Goal: Task Accomplishment & Management: Complete application form

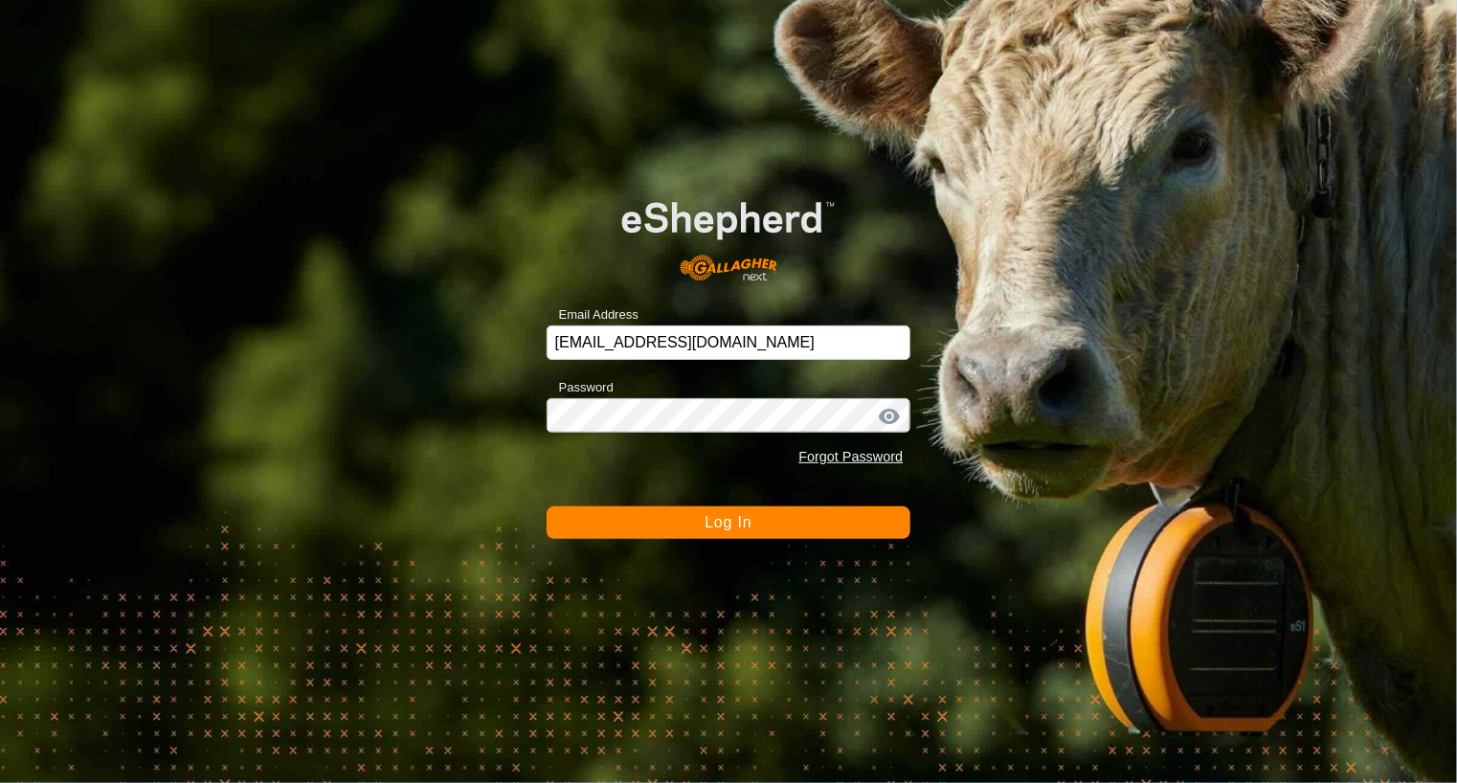
click at [704, 524] on span "Log In" at bounding box center [727, 522] width 47 height 16
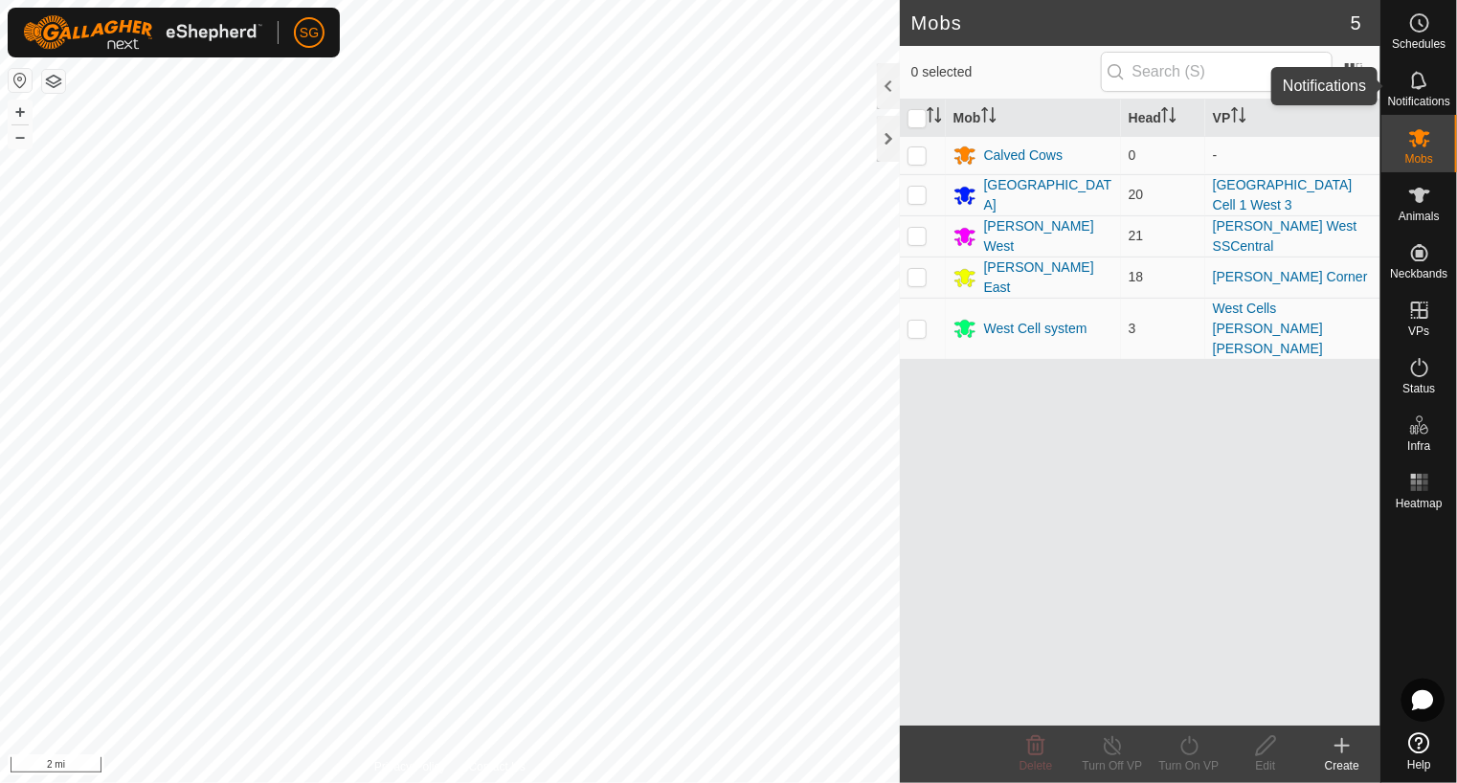
click at [1413, 80] on icon at bounding box center [1418, 80] width 15 height 18
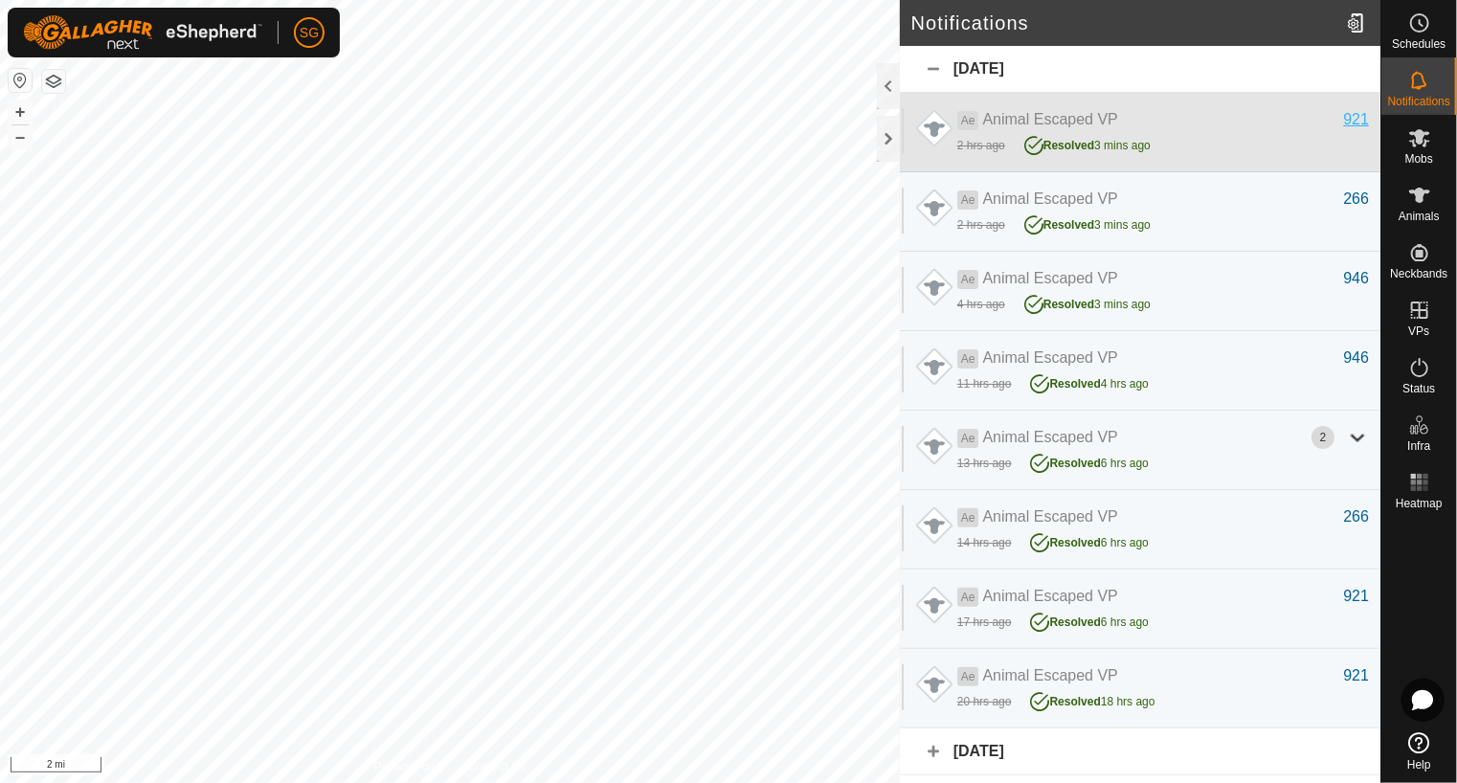
click at [1349, 116] on div "921" at bounding box center [1356, 119] width 26 height 23
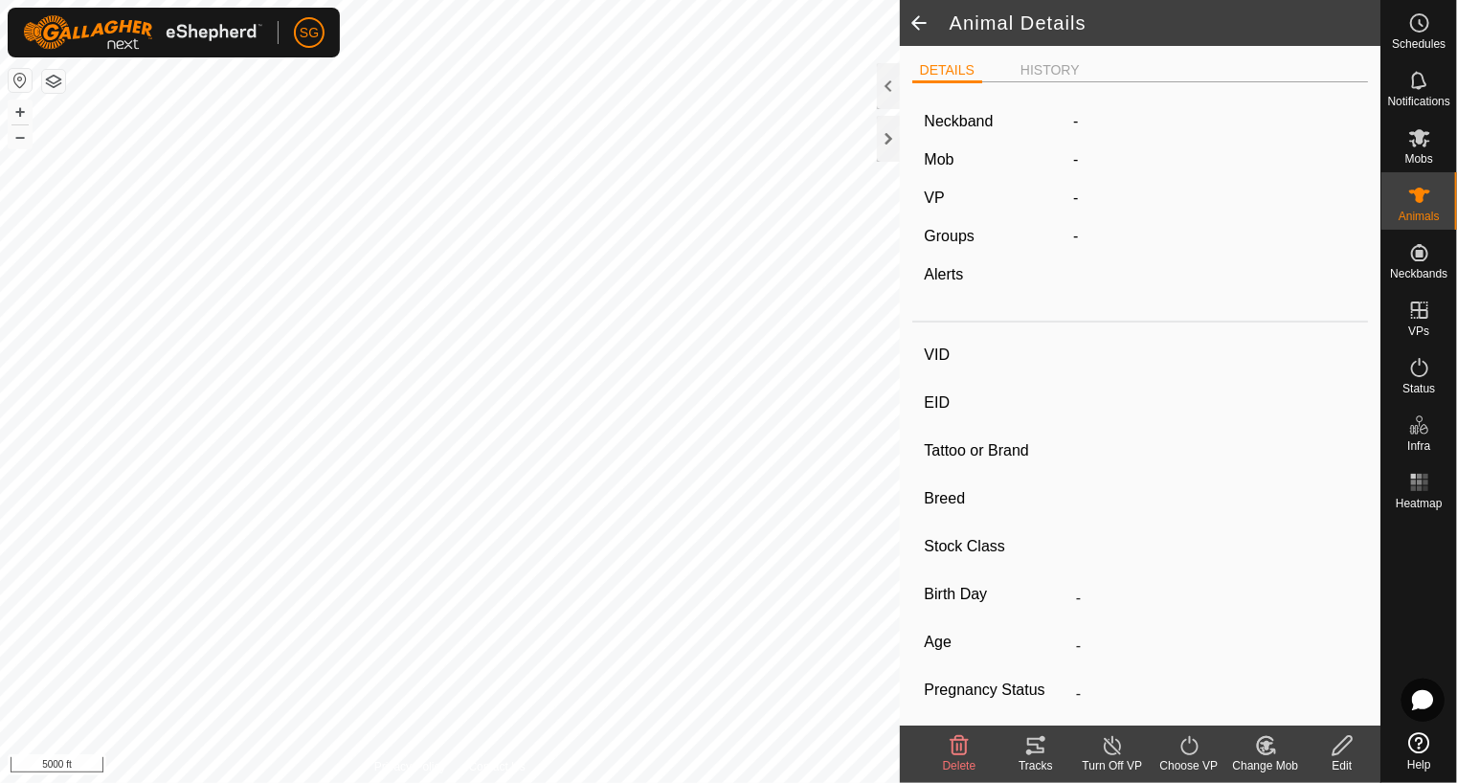
type input "921"
type input "-"
type input "921"
type input "Angus"
type input "Cow"
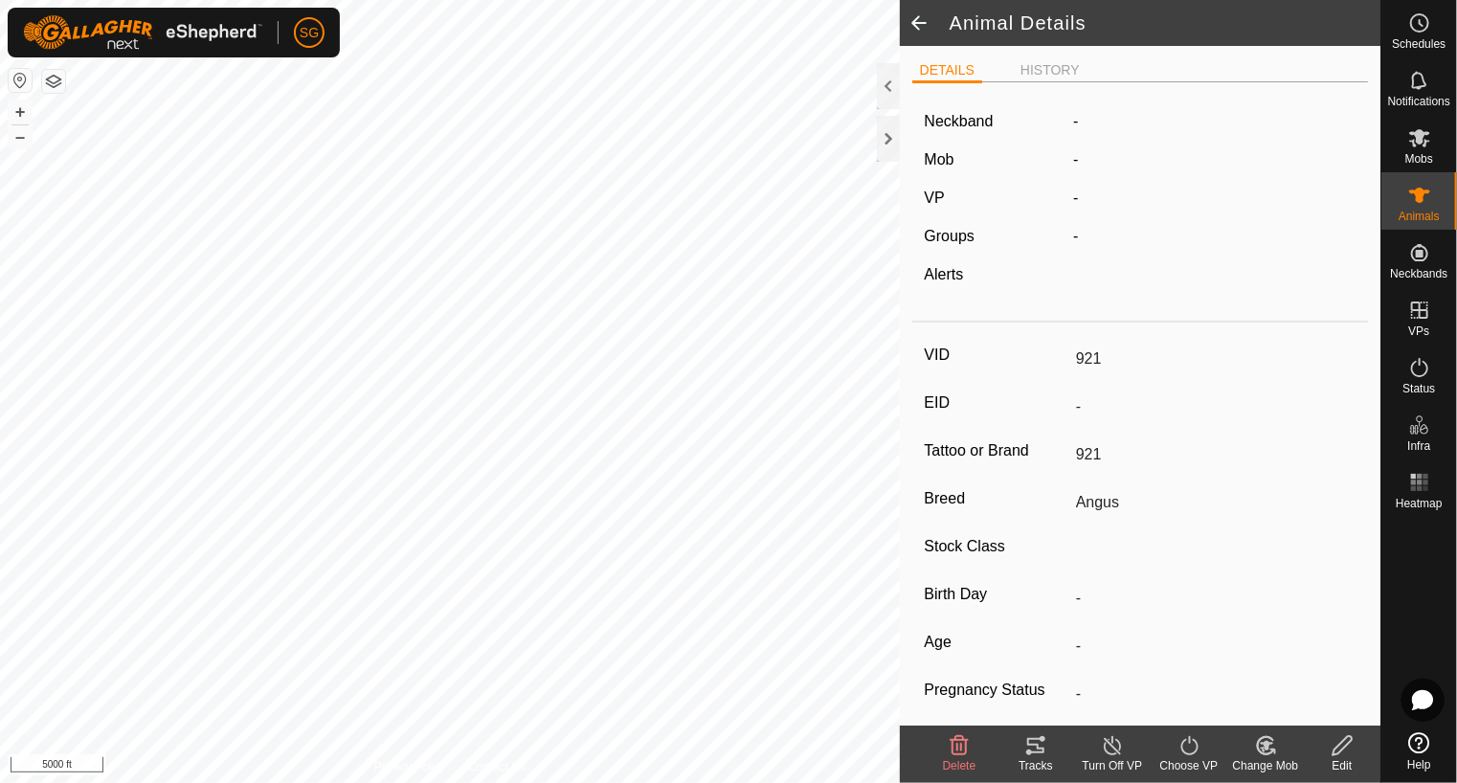
type input "0 kg"
type input "-"
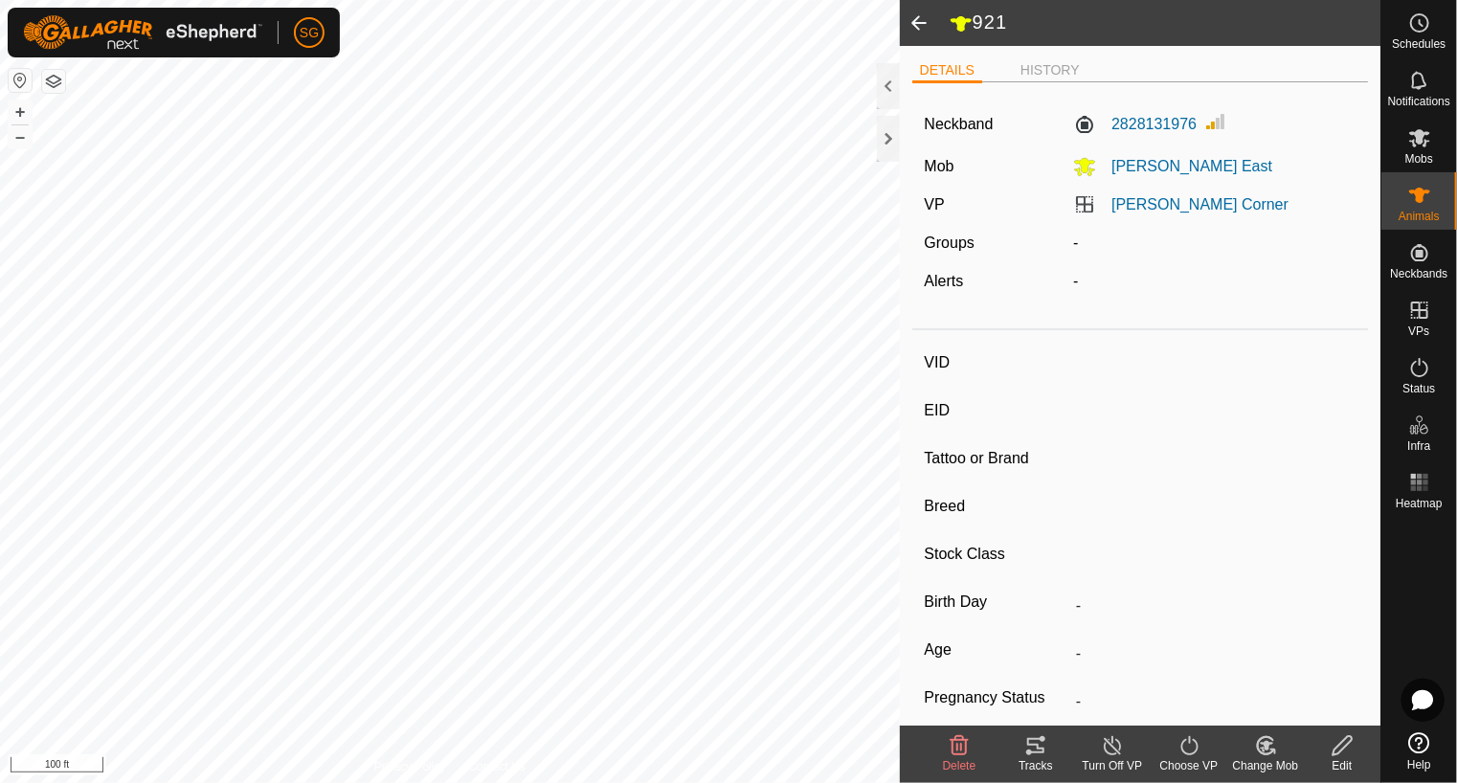
type input "946"
type input "-"
type input "946"
type input "Angus"
type input "Cow"
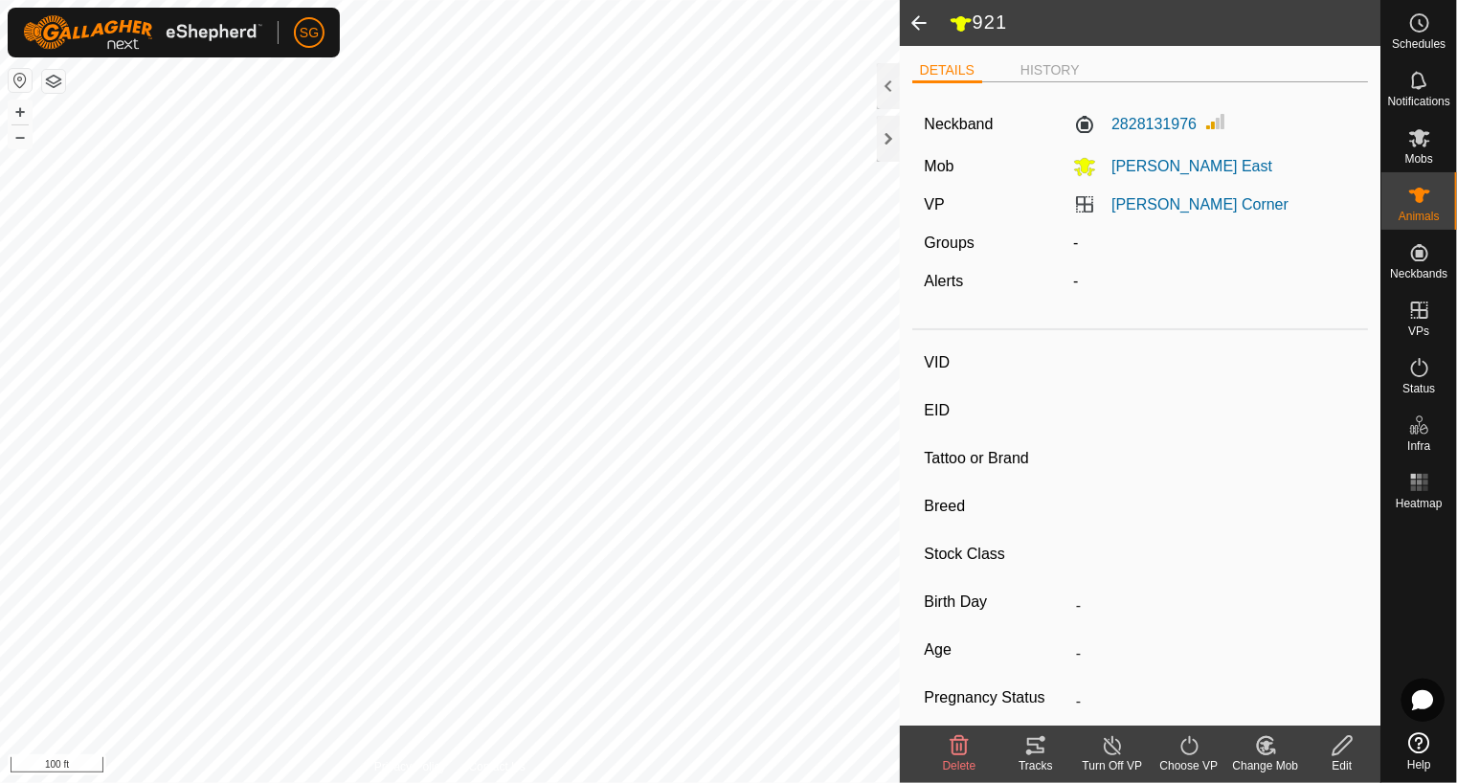
type input "Pregnant"
type input "0 kg"
type input "-"
type input "266"
type input "-"
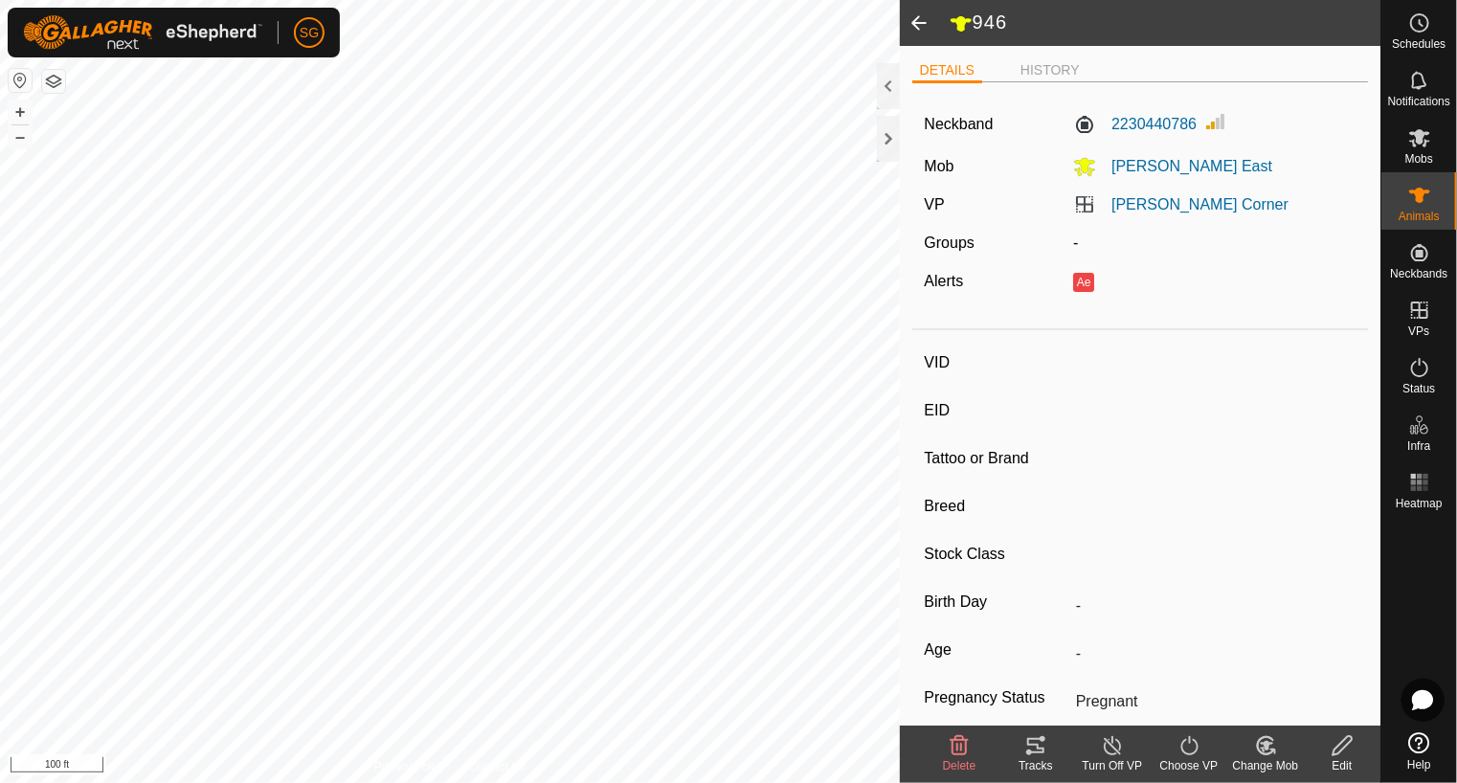
type input "266"
type input "Angus"
type input "Cow"
type input "0 kg"
type input "-"
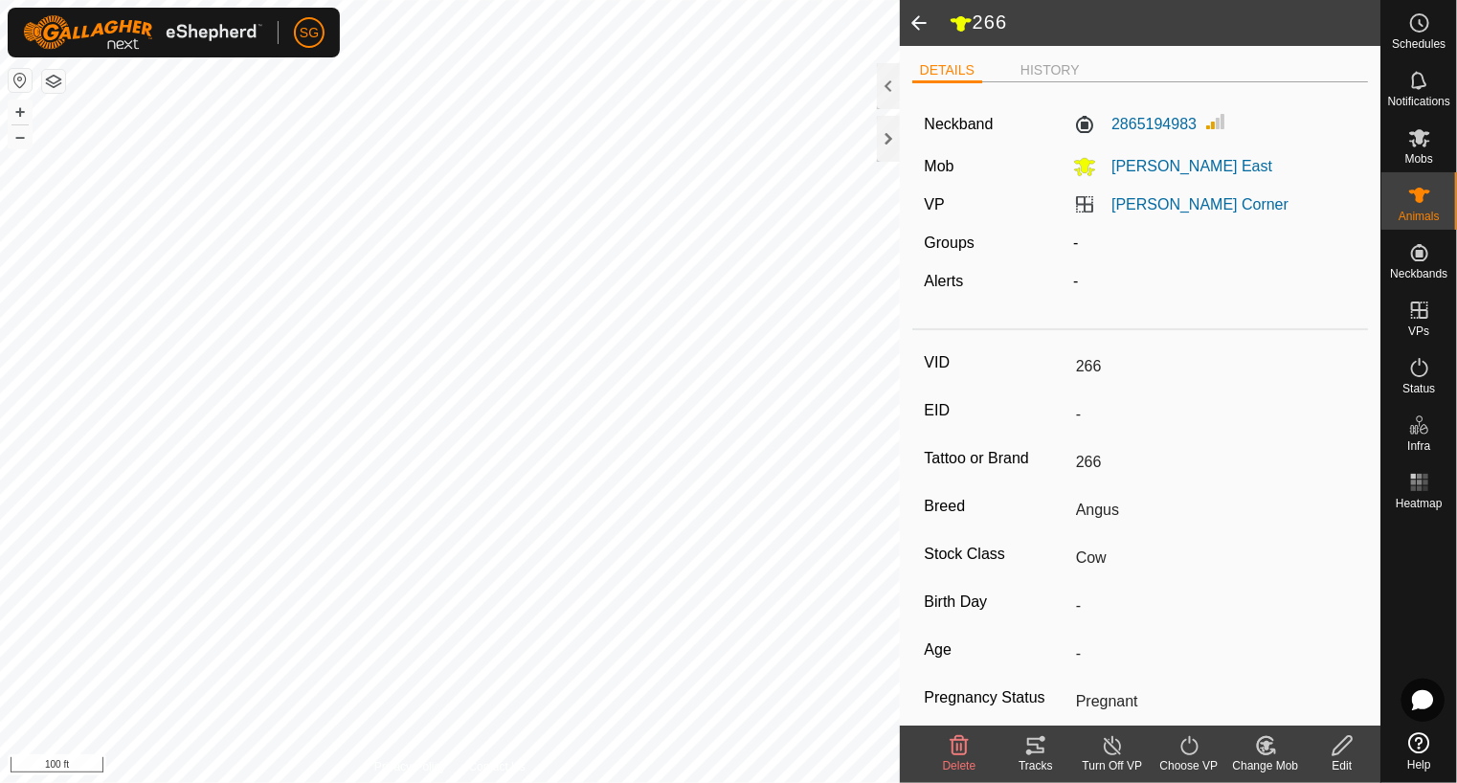
type input "266"
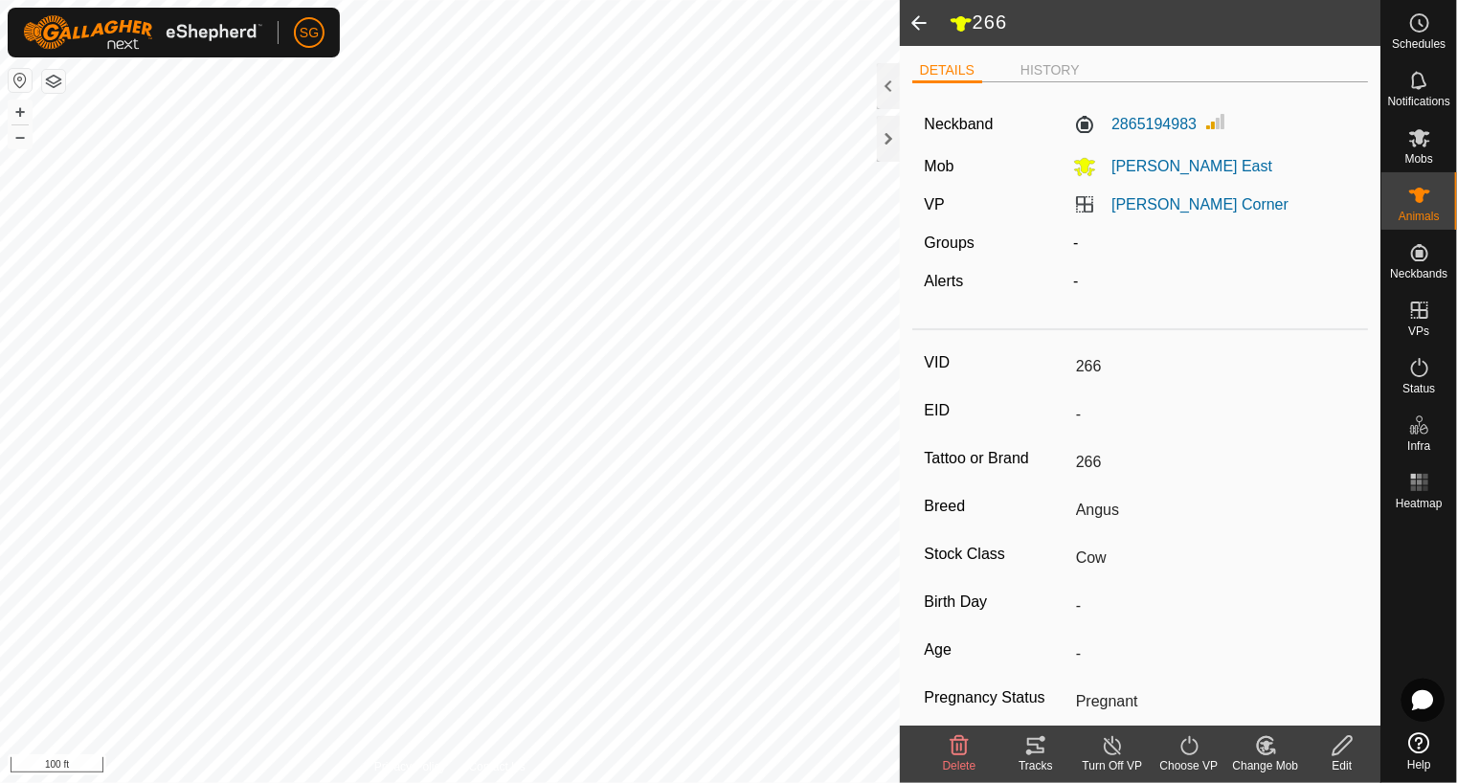
type input "266"
